Goal: Information Seeking & Learning: Find specific fact

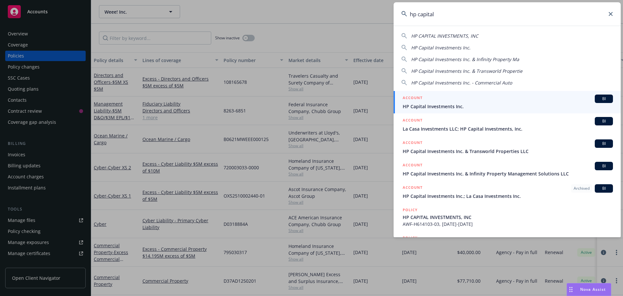
type input "hp capital"
click at [471, 105] on span "HP Capital Investments Inc." at bounding box center [508, 106] width 210 height 7
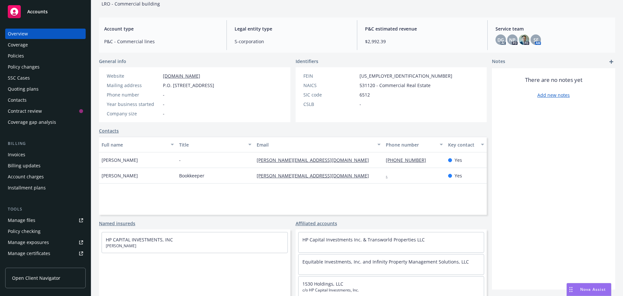
scroll to position [53, 0]
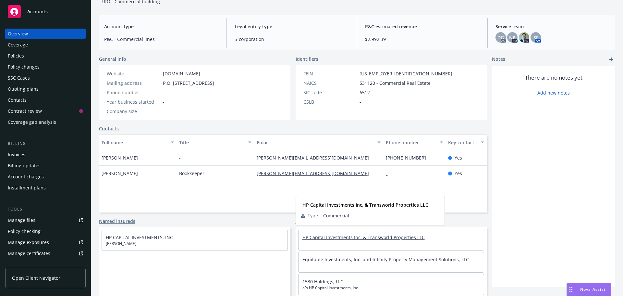
click at [344, 235] on link "HP Capital Investments Inc. & Transworld Properties LLC" at bounding box center [364, 237] width 122 height 6
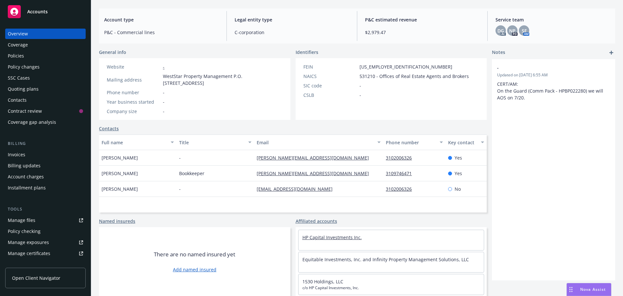
click at [344, 238] on link "HP Capital Investments Inc." at bounding box center [332, 237] width 59 height 6
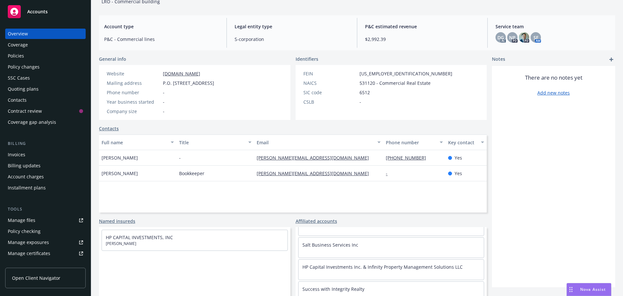
scroll to position [156, 0]
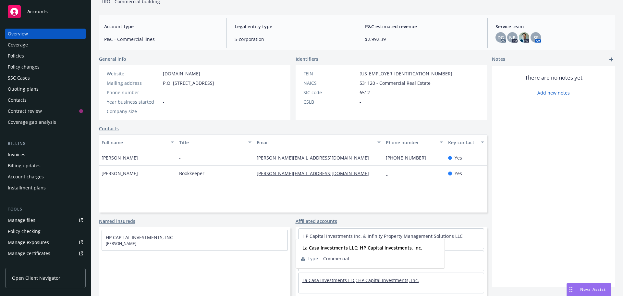
click at [369, 283] on link "La Casa Investments LLC; HP Capital Investments, Inc." at bounding box center [361, 280] width 117 height 6
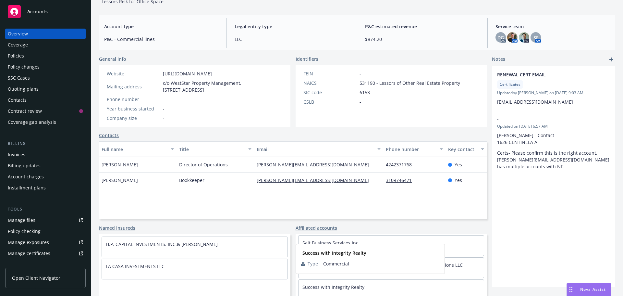
scroll to position [60, 0]
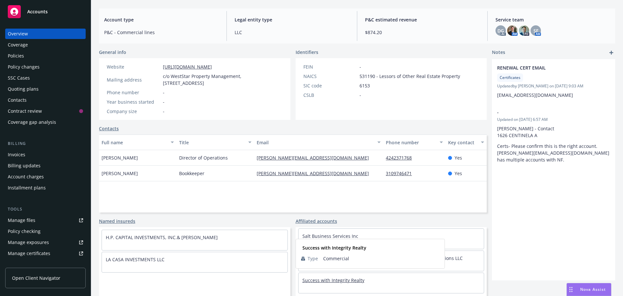
click at [334, 280] on link "Success with Integrity Realty" at bounding box center [334, 280] width 62 height 6
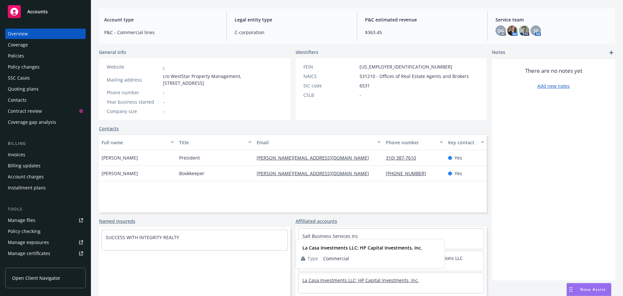
click at [329, 279] on link "La Casa Investments LLC; HP Capital Investments, Inc." at bounding box center [361, 280] width 117 height 6
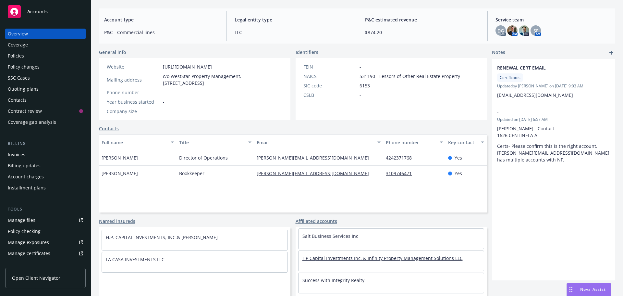
click at [319, 260] on link "HP Capital Investments Inc. & Infinity Property Management Solutions LLC" at bounding box center [383, 258] width 160 height 6
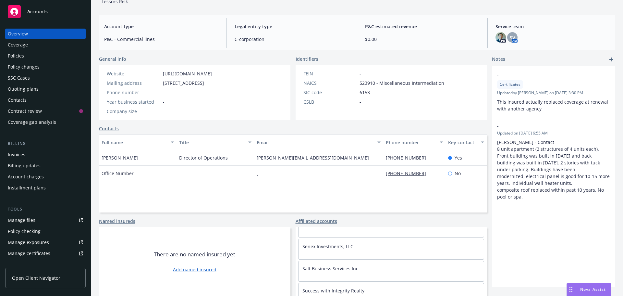
scroll to position [91, 0]
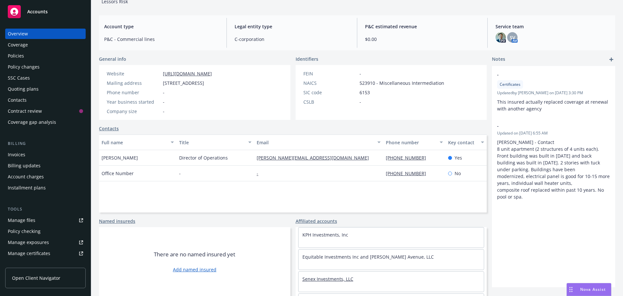
click at [332, 277] on link "Senex Investments, LLC" at bounding box center [328, 279] width 51 height 6
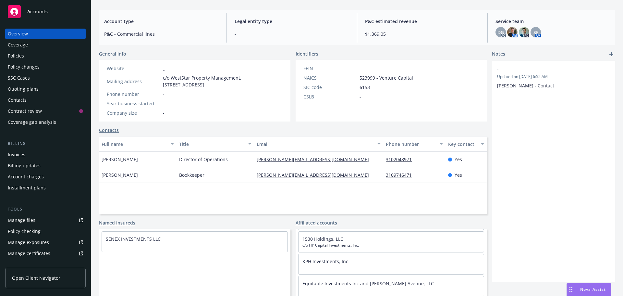
scroll to position [59, 0]
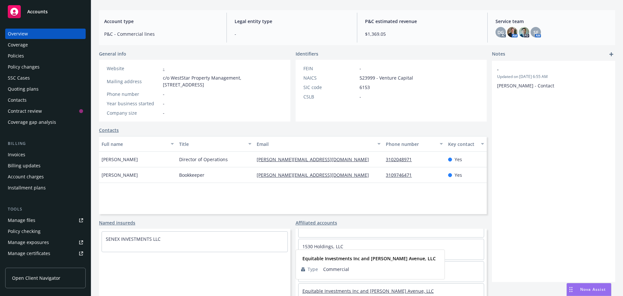
click at [331, 292] on link "Equitable Investments Inc and [PERSON_NAME] Avenue, LLC" at bounding box center [368, 291] width 131 height 6
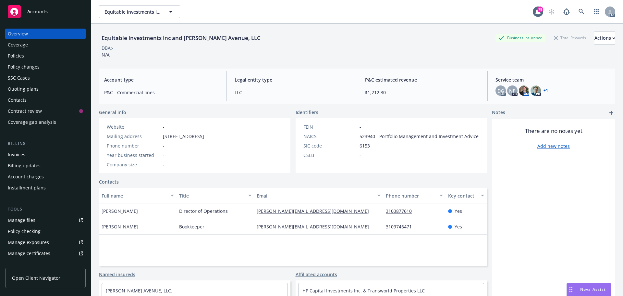
scroll to position [53, 0]
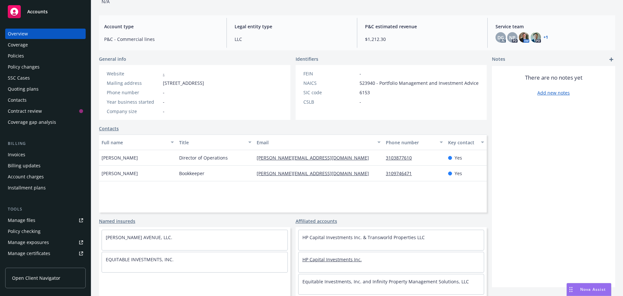
click at [317, 259] on link "HP Capital Investments Inc." at bounding box center [332, 259] width 59 height 6
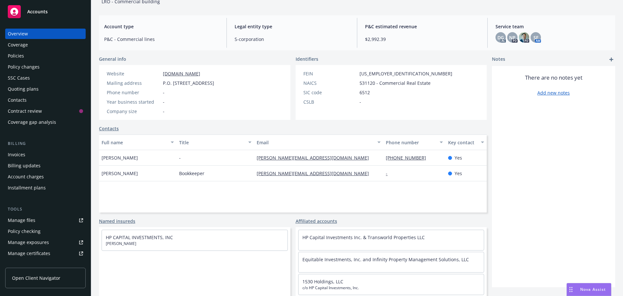
click at [31, 59] on div "Policies" at bounding box center [45, 56] width 75 height 10
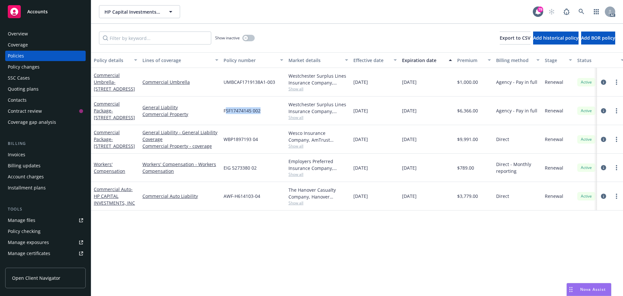
drag, startPoint x: 264, startPoint y: 110, endPoint x: 225, endPoint y: 113, distance: 39.0
click at [225, 113] on div "FSF17474145 002" at bounding box center [253, 110] width 65 height 29
click at [232, 100] on div "FSF17474145 002" at bounding box center [253, 110] width 65 height 29
click at [31, 31] on div "Overview" at bounding box center [45, 34] width 75 height 10
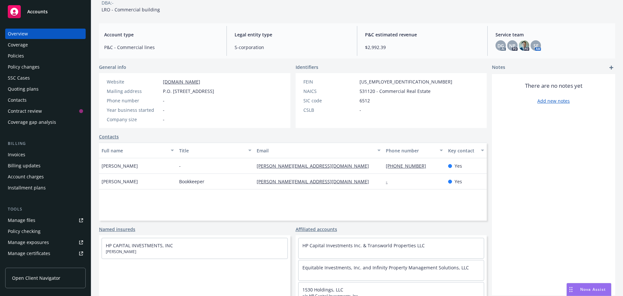
scroll to position [53, 0]
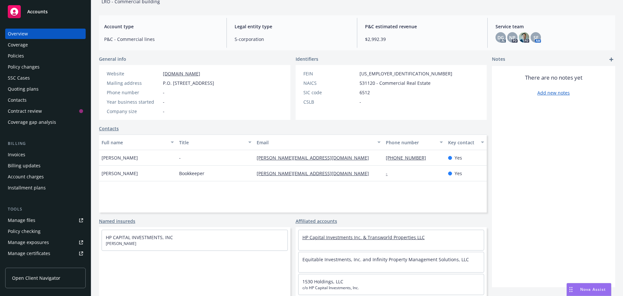
click at [367, 239] on link "HP Capital Investments Inc. & Transworld Properties LLC" at bounding box center [364, 237] width 122 height 6
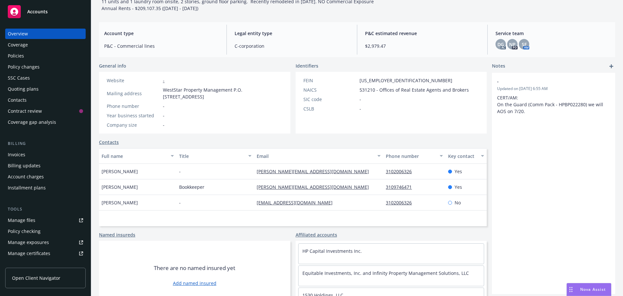
click at [30, 53] on div "Policies" at bounding box center [45, 56] width 75 height 10
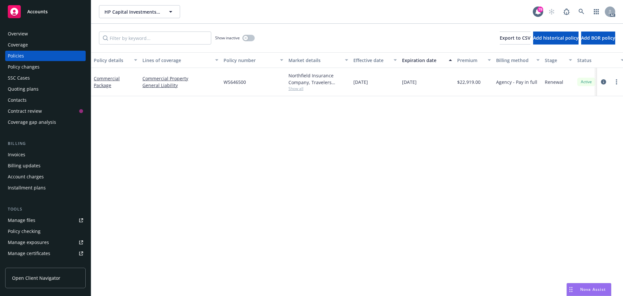
click at [43, 35] on div "Overview" at bounding box center [45, 34] width 75 height 10
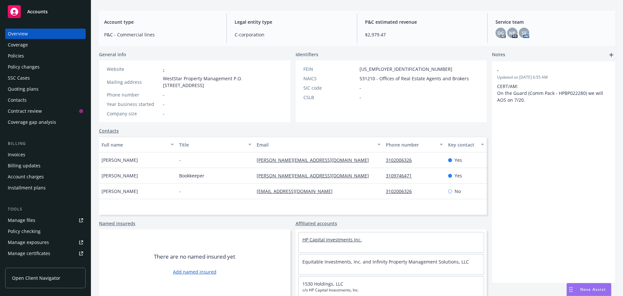
scroll to position [67, 0]
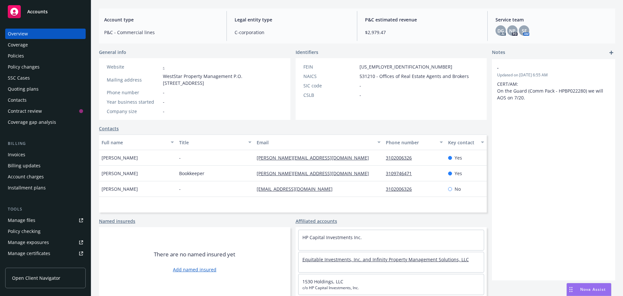
click at [336, 262] on link "Equitable Investments, Inc. and Infinity Property Management Solutions, LLC" at bounding box center [386, 259] width 167 height 6
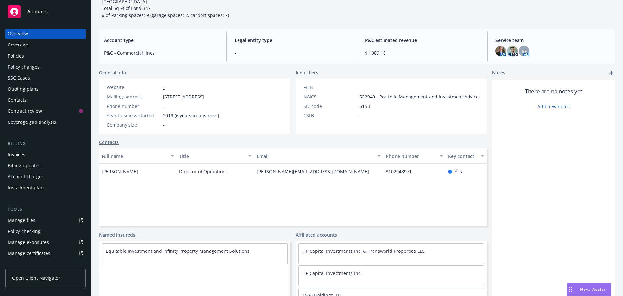
click at [12, 52] on div "Policies" at bounding box center [16, 56] width 16 height 10
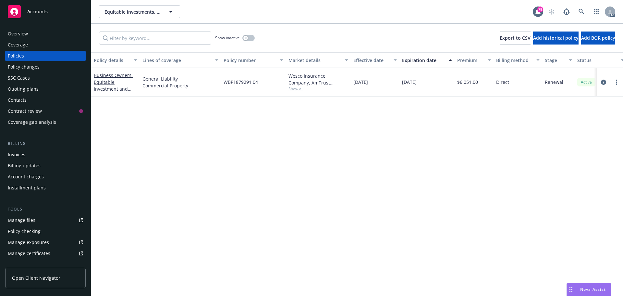
click at [26, 36] on div "Overview" at bounding box center [18, 34] width 20 height 10
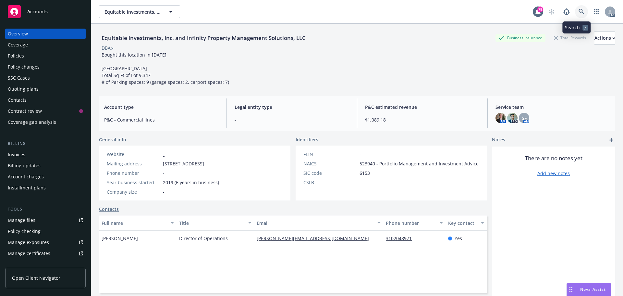
click at [579, 12] on icon at bounding box center [582, 12] width 6 height 6
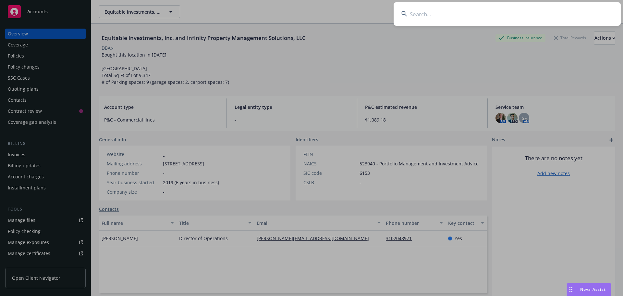
type input "[STREET_ADDRESS]"
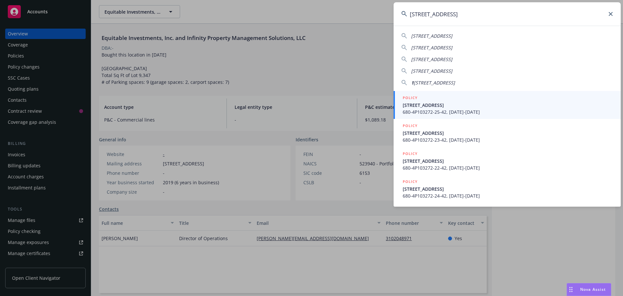
click at [456, 100] on div "POLICY" at bounding box center [508, 97] width 210 height 7
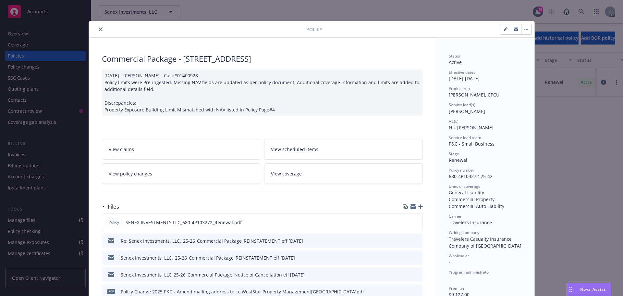
click at [99, 29] on icon "close" at bounding box center [101, 29] width 4 height 4
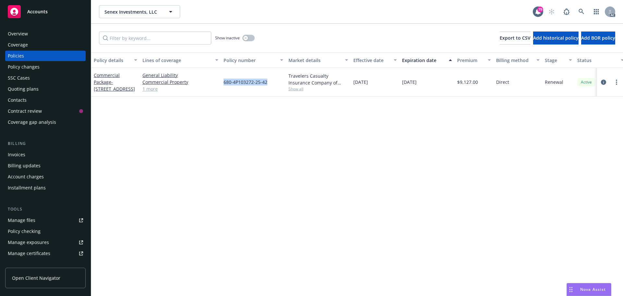
drag, startPoint x: 269, startPoint y: 82, endPoint x: 222, endPoint y: 82, distance: 46.8
click at [222, 82] on div "680-4P103272-25-42" at bounding box center [253, 82] width 65 height 29
copy span "680-4P103272-25-42"
click at [295, 89] on span "Show all" at bounding box center [319, 89] width 60 height 6
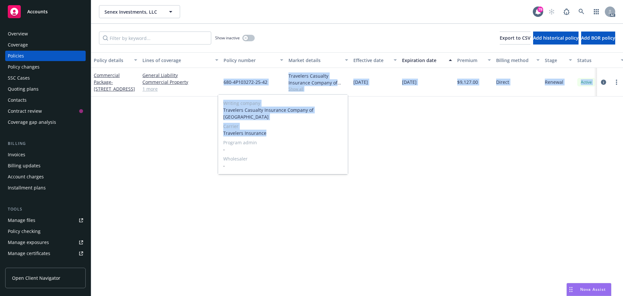
drag, startPoint x: 266, startPoint y: 126, endPoint x: 232, endPoint y: 128, distance: 33.2
click at [218, 128] on div "Writing company Travelers Casualty Insurance Company of America Carrier Travele…" at bounding box center [283, 134] width 131 height 80
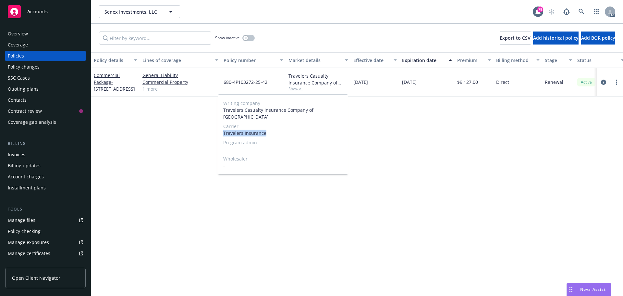
copy span "Travelers Insurance"
